Goal: Find specific page/section: Find specific page/section

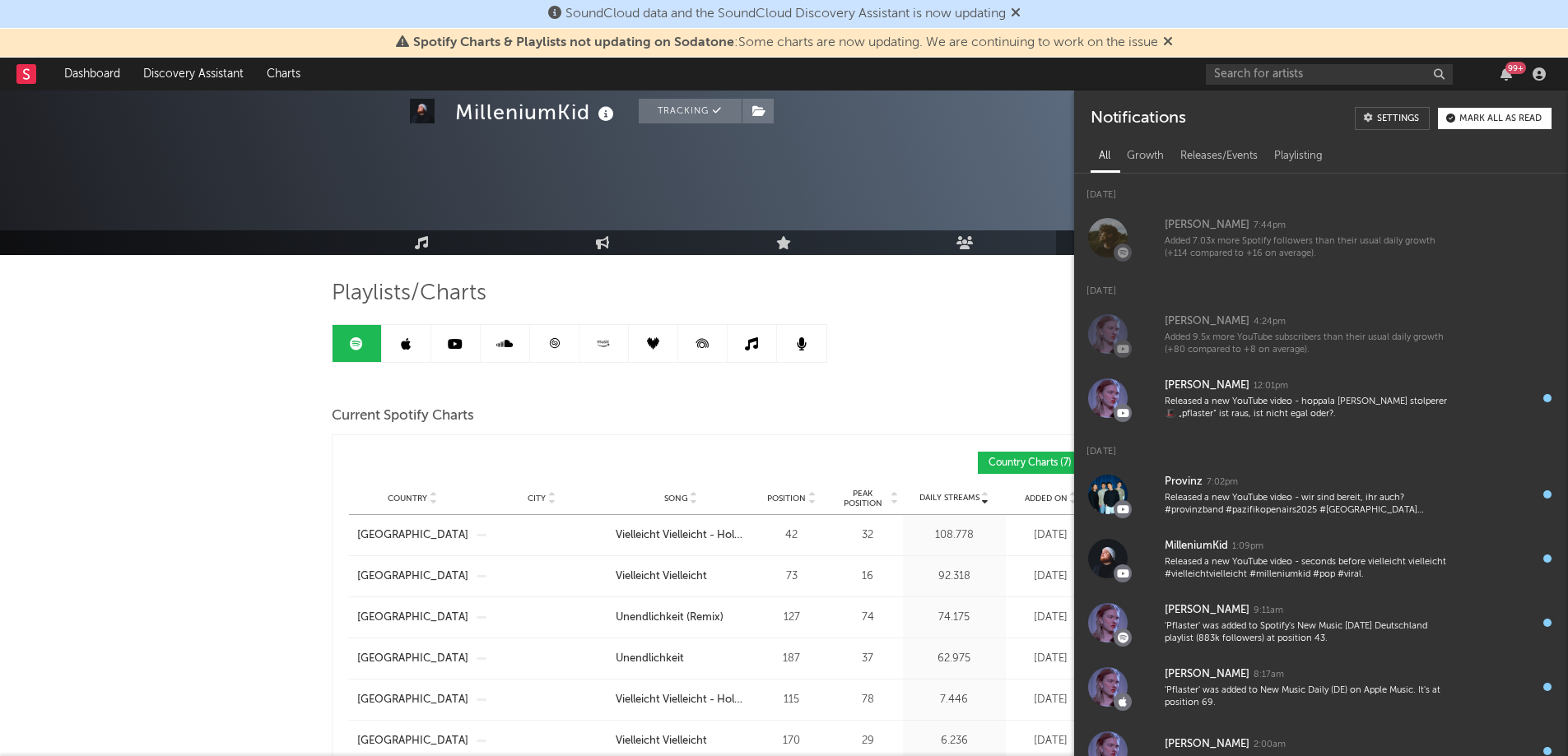
scroll to position [823, 0]
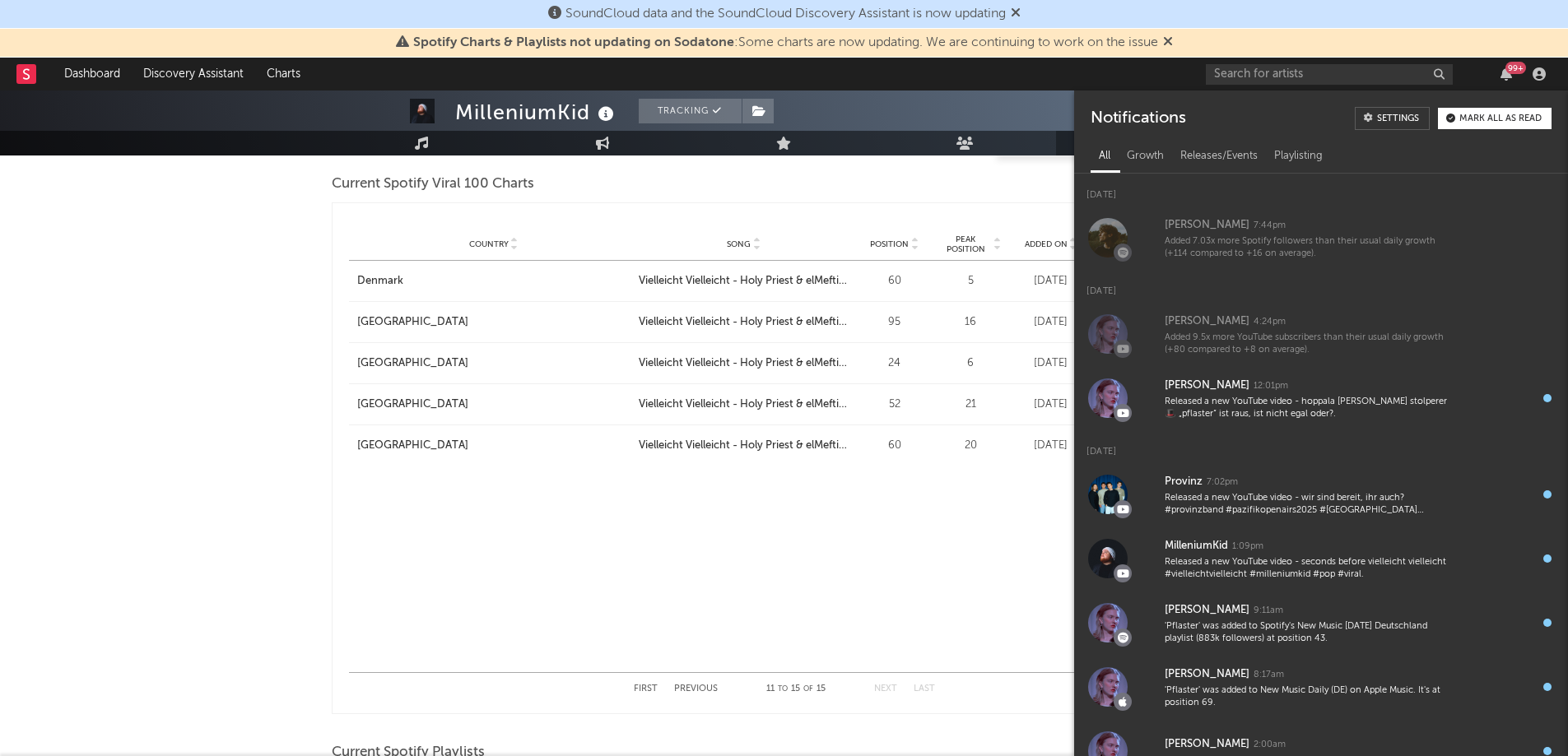
click at [99, 72] on link "Dashboard" at bounding box center [92, 73] width 79 height 33
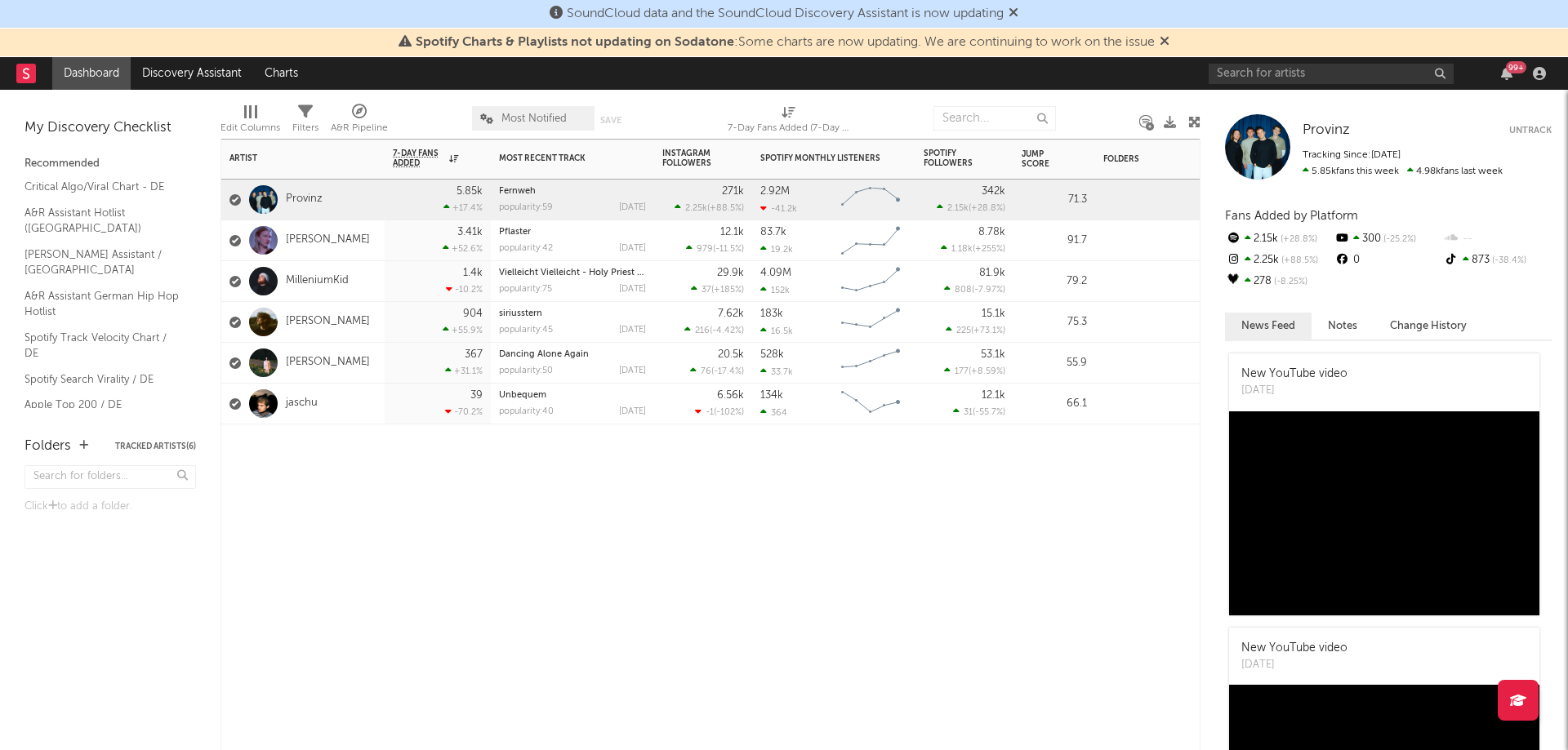
click at [372, 318] on div "[PERSON_NAME]" at bounding box center [303, 322] width 163 height 41
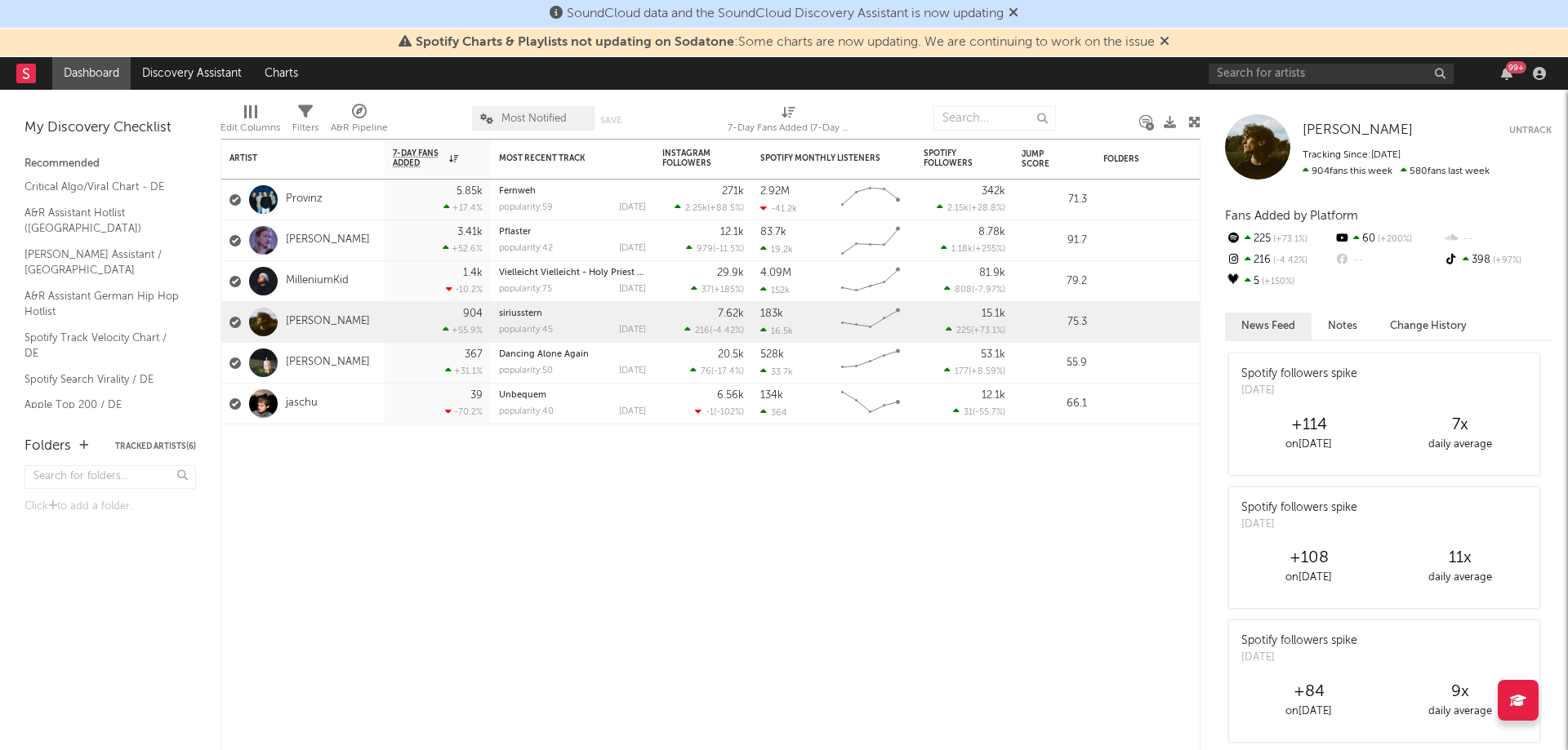
click at [1515, 74] on div "99 +" at bounding box center [1507, 73] width 25 height 13
click at [1508, 68] on div "99 +" at bounding box center [1516, 67] width 20 height 12
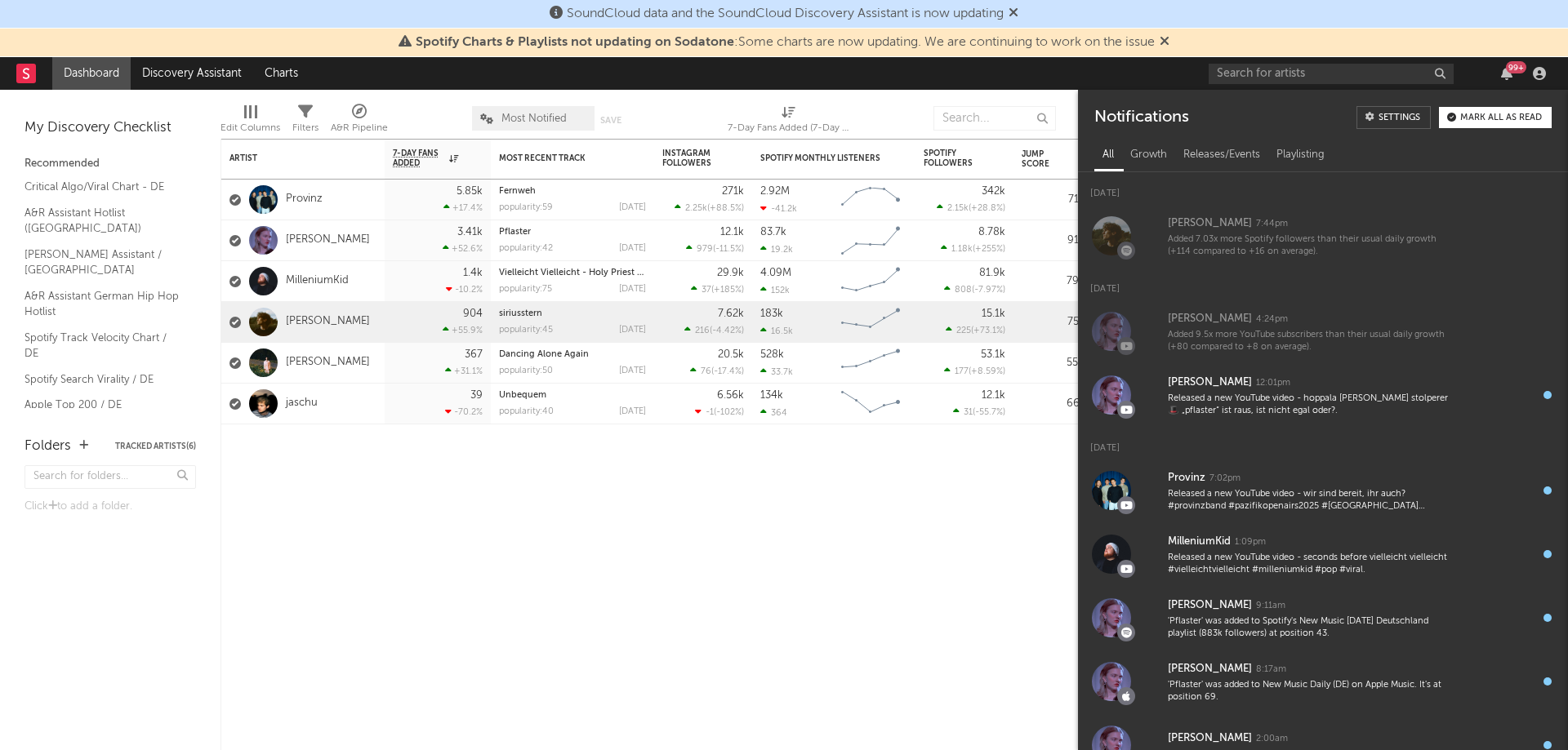
click at [1159, 145] on div "Growth" at bounding box center [1149, 155] width 53 height 28
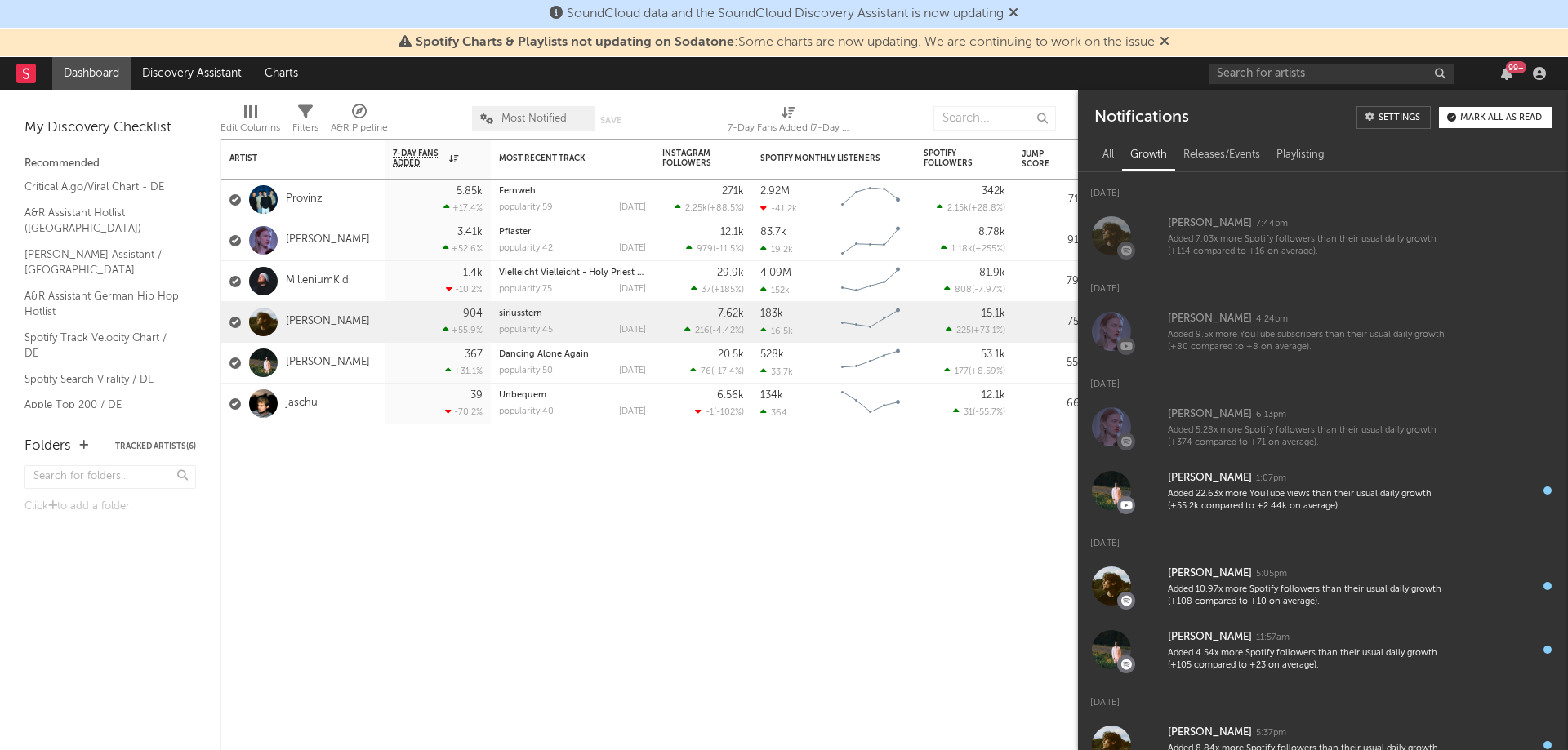
click at [1121, 150] on div "All" at bounding box center [1109, 155] width 28 height 28
